Goal: Task Accomplishment & Management: Use online tool/utility

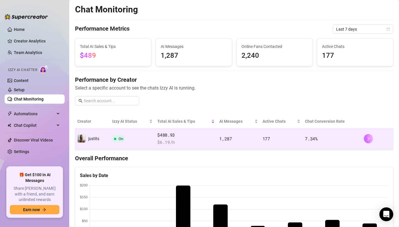
click at [370, 137] on button "button" at bounding box center [367, 138] width 9 height 9
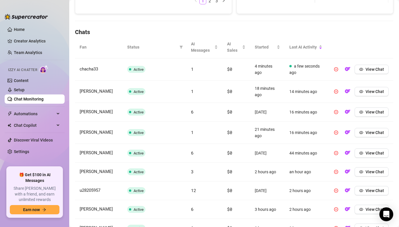
scroll to position [244, 0]
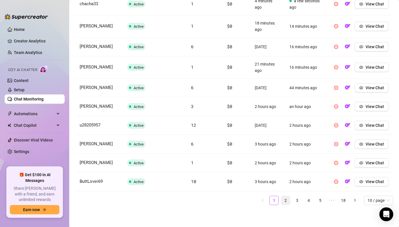
click at [285, 200] on link "2" at bounding box center [285, 200] width 9 height 9
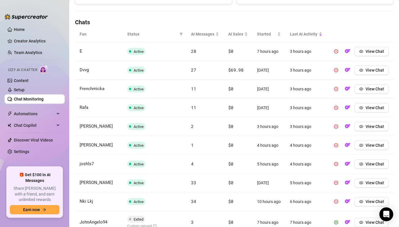
scroll to position [215, 0]
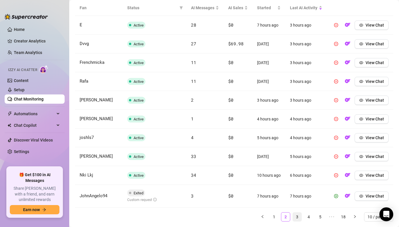
click at [294, 218] on link "3" at bounding box center [297, 216] width 9 height 9
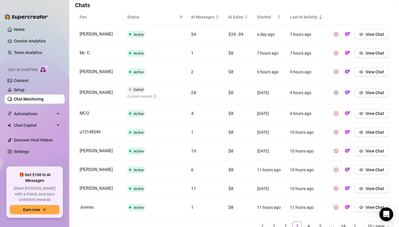
scroll to position [207, 0]
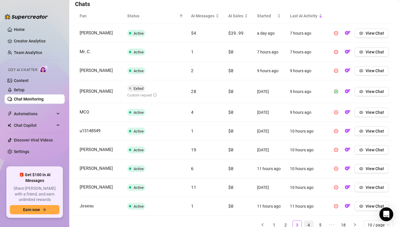
click at [310, 226] on link "4" at bounding box center [308, 224] width 9 height 9
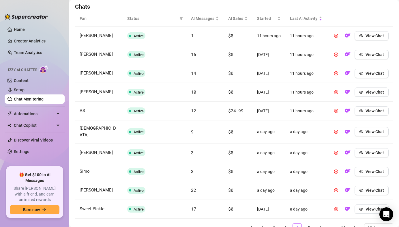
scroll to position [227, 0]
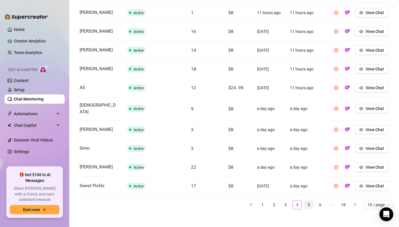
click at [312, 201] on link "5" at bounding box center [308, 204] width 9 height 9
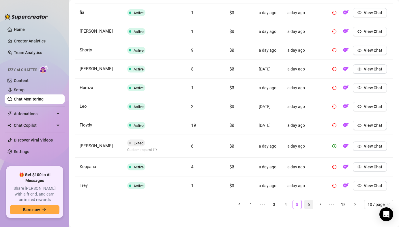
click at [312, 205] on link "6" at bounding box center [308, 204] width 9 height 9
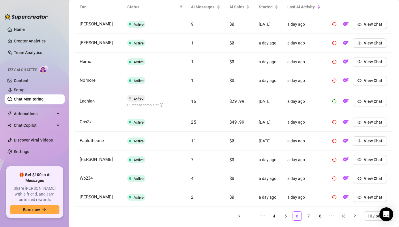
scroll to position [212, 0]
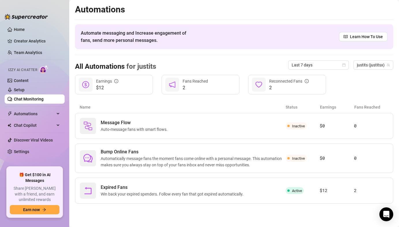
click at [40, 99] on link "Chat Monitoring" at bounding box center [29, 99] width 30 height 5
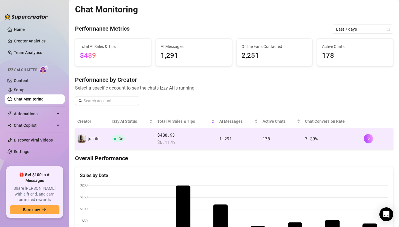
click at [373, 140] on div at bounding box center [376, 138] width 27 height 9
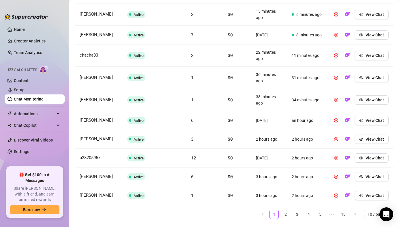
scroll to position [246, 0]
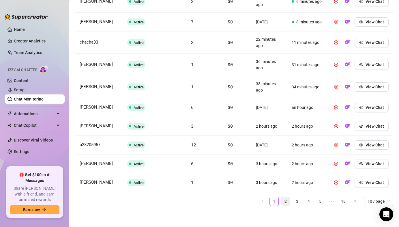
click at [281, 204] on link "2" at bounding box center [285, 201] width 9 height 9
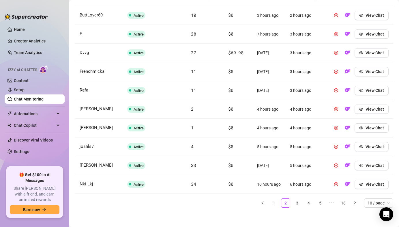
scroll to position [226, 0]
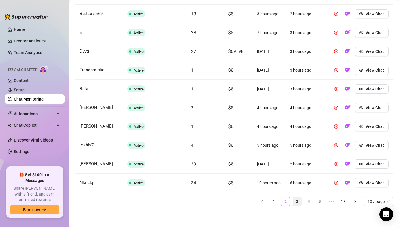
click at [293, 204] on link "3" at bounding box center [297, 201] width 9 height 9
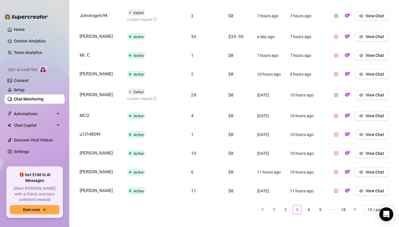
click at [365, 99] on td "View Chat" at bounding box center [360, 95] width 66 height 23
click at [365, 97] on button "View Chat" at bounding box center [371, 94] width 34 height 9
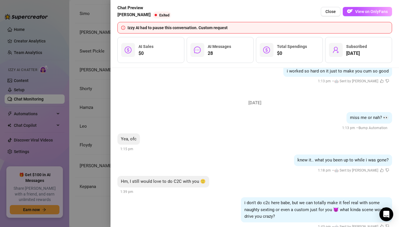
scroll to position [1802, 0]
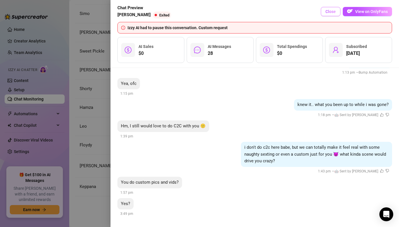
click at [335, 8] on button "Close" at bounding box center [331, 11] width 20 height 9
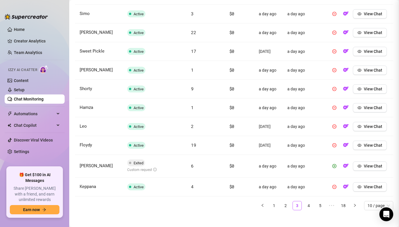
scroll to position [0, 0]
